Goal: Register for event/course

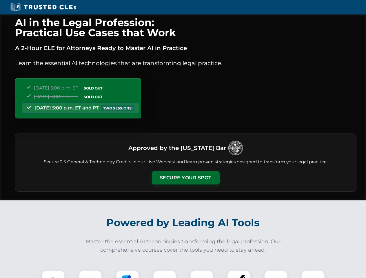
click at [186, 178] on button "Secure Your Spot" at bounding box center [186, 177] width 68 height 13
click at [53, 275] on img at bounding box center [53, 282] width 17 height 17
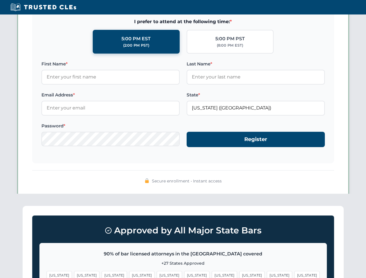
click at [212, 275] on span "[US_STATE]" at bounding box center [224, 275] width 25 height 8
click at [267, 275] on span "[US_STATE]" at bounding box center [279, 275] width 25 height 8
